Goal: Check status: Check status

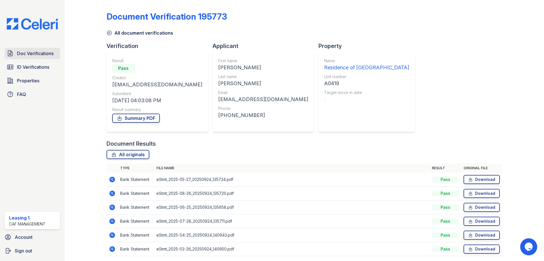
click at [59, 55] on link "Doc Verifications" at bounding box center [33, 53] width 56 height 11
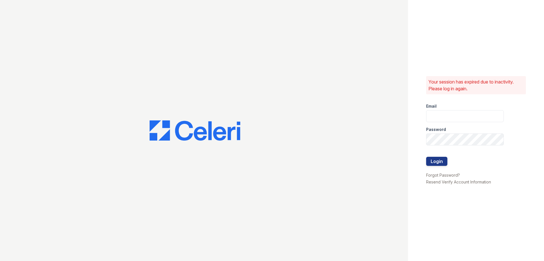
type input "residence1@cafmanagement.com"
click at [437, 162] on button "Login" at bounding box center [436, 161] width 21 height 9
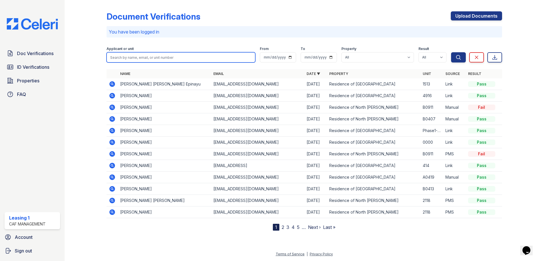
click at [141, 58] on input "search" at bounding box center [181, 57] width 149 height 10
type input "caleb"
click at [451, 52] on button "Search" at bounding box center [458, 57] width 15 height 10
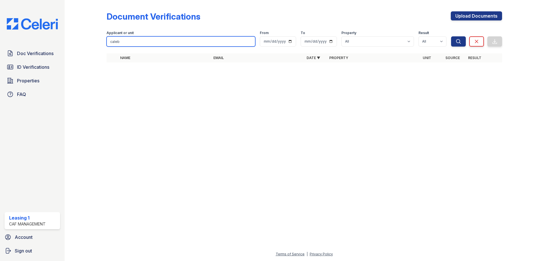
drag, startPoint x: 131, startPoint y: 41, endPoint x: 62, endPoint y: 30, distance: 69.8
click at [66, 30] on div "Document Verifications Upload Documents Filter Applicant or unit caleb From To …" at bounding box center [305, 130] width 480 height 261
